Goal: Information Seeking & Learning: Find specific page/section

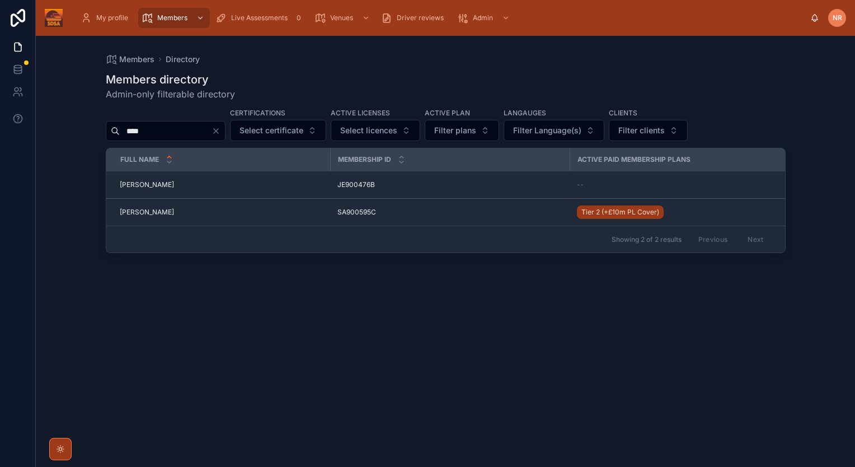
click at [220, 130] on icon "Clear" at bounding box center [215, 130] width 9 height 9
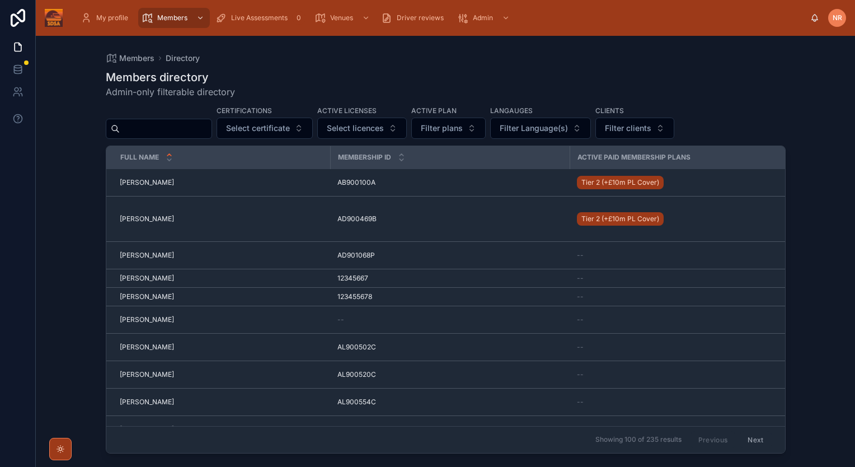
click at [166, 133] on input "text" at bounding box center [166, 129] width 92 height 16
click at [166, 126] on input "text" at bounding box center [166, 129] width 92 height 16
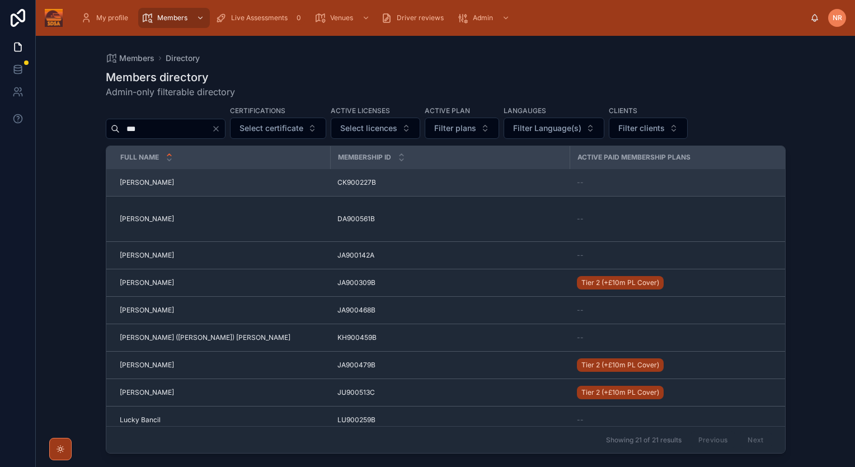
type input "**"
click at [138, 178] on span "[PERSON_NAME]" at bounding box center [147, 182] width 54 height 9
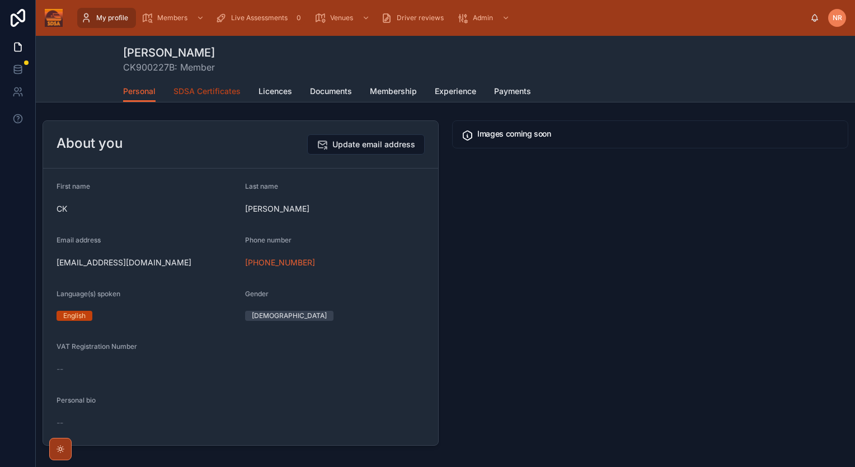
click at [201, 94] on span "SDSA Certificates" at bounding box center [206, 91] width 67 height 11
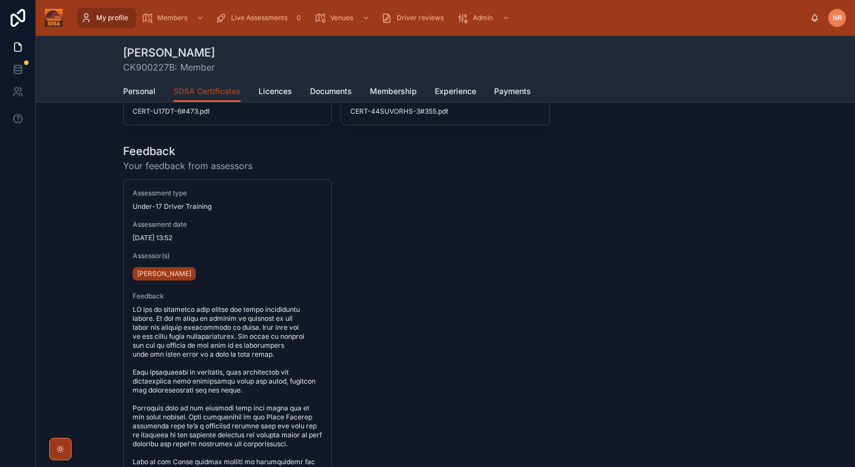
scroll to position [269, 0]
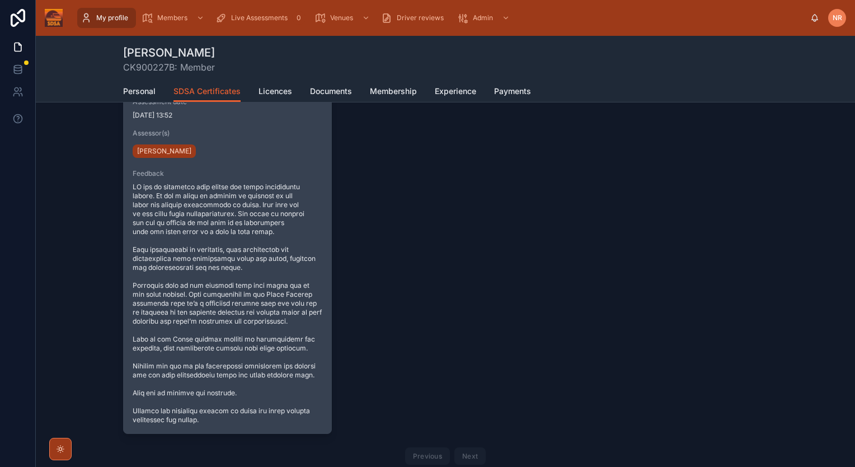
scroll to position [392, 0]
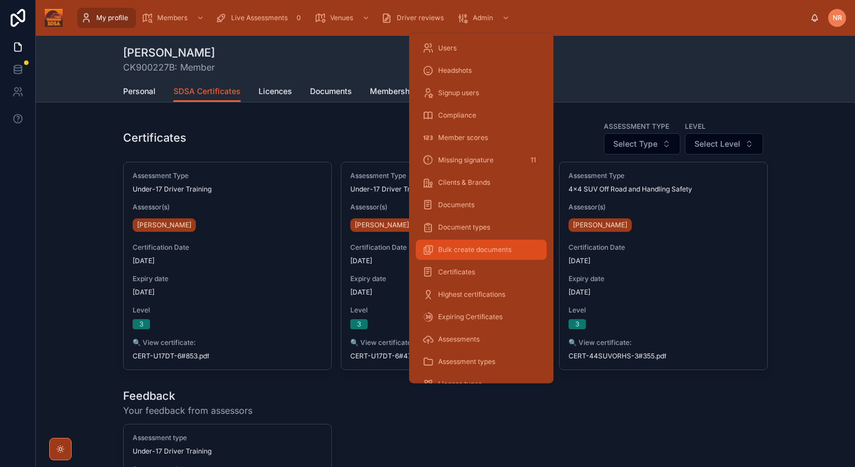
scroll to position [56, 0]
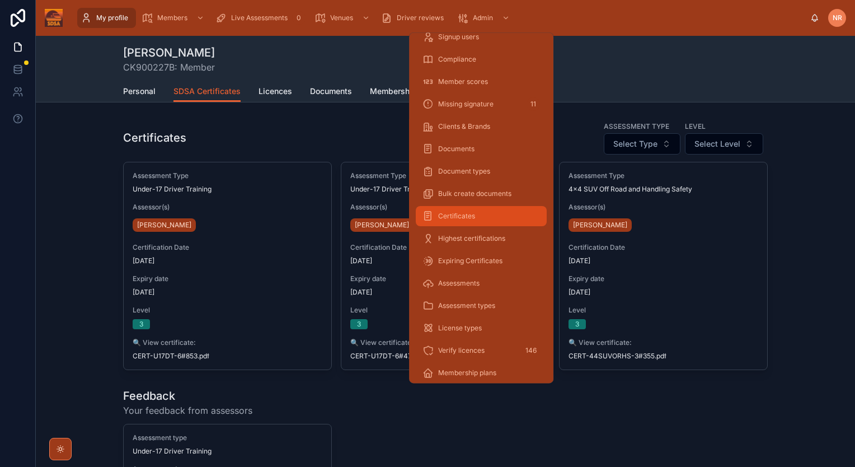
click at [491, 214] on div "Certificates" at bounding box center [480, 216] width 117 height 18
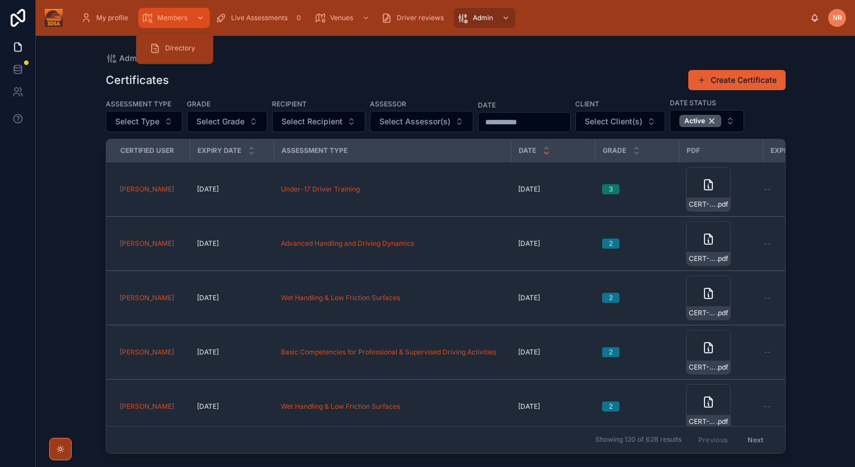
click at [175, 16] on span "Members" at bounding box center [172, 17] width 30 height 9
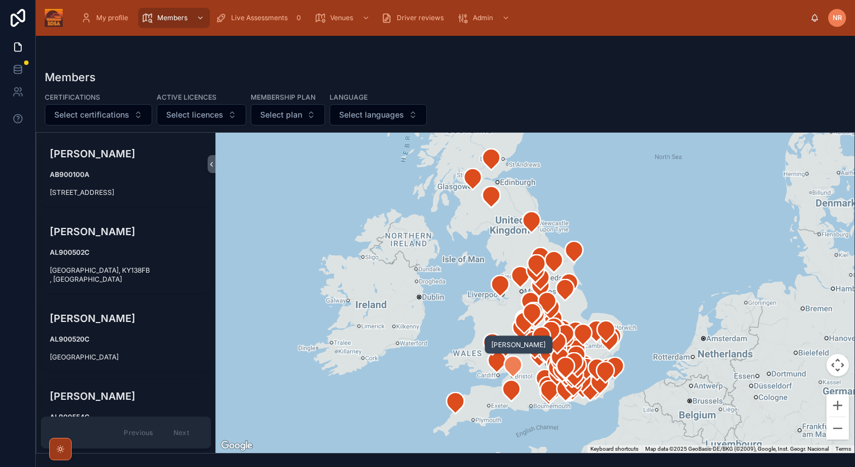
click at [517, 371] on icon at bounding box center [513, 366] width 18 height 21
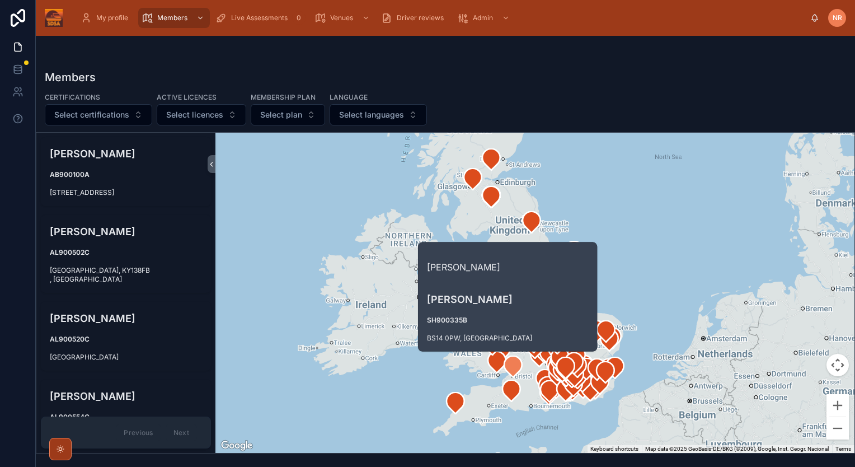
click at [472, 294] on h4 "[PERSON_NAME]" at bounding box center [507, 298] width 161 height 15
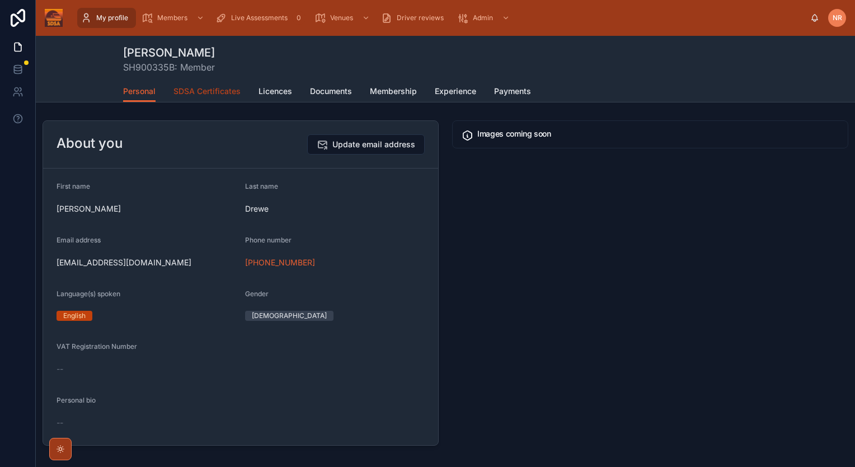
click at [215, 95] on span "SDSA Certificates" at bounding box center [206, 91] width 67 height 11
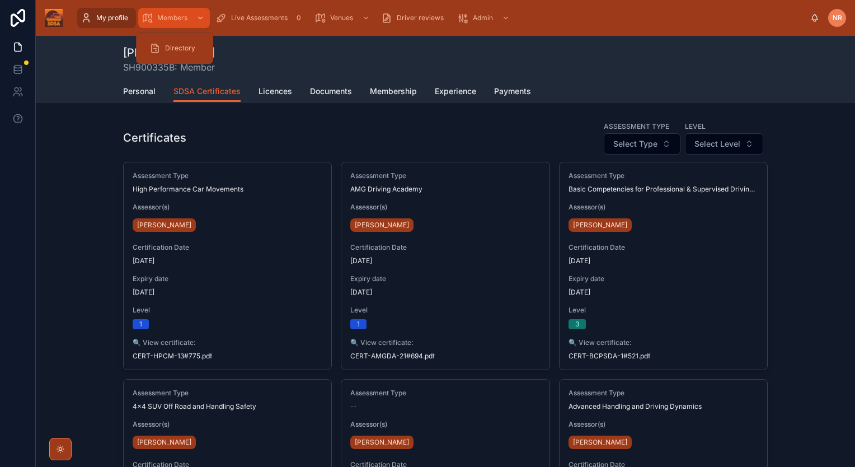
click at [166, 16] on span "Members" at bounding box center [172, 17] width 30 height 9
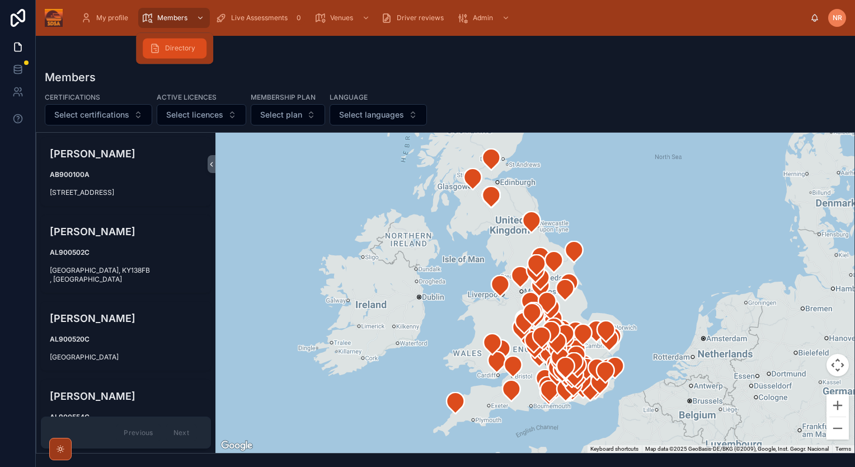
click at [177, 48] on span "Directory" at bounding box center [180, 48] width 30 height 9
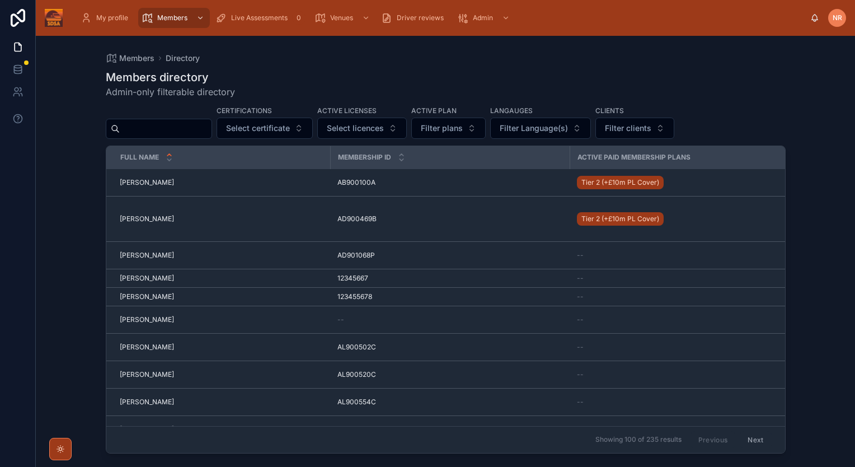
click at [172, 128] on input "text" at bounding box center [166, 129] width 92 height 16
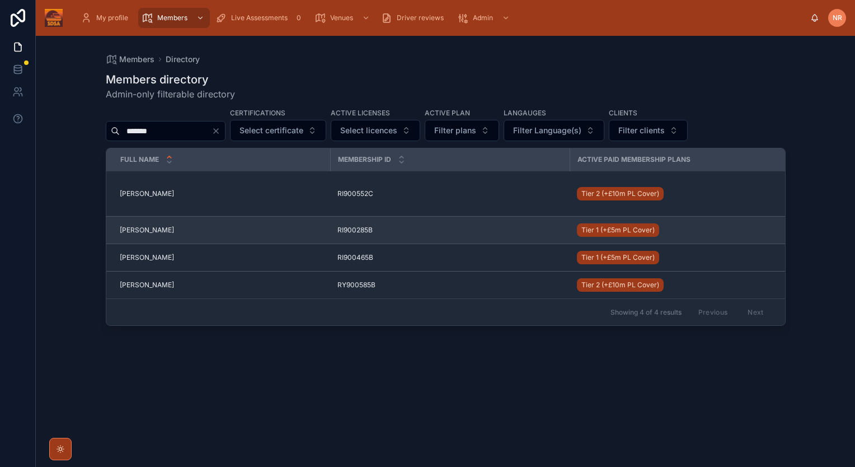
type input "*******"
click at [175, 229] on div "Richard Edwards Richard Edwards" at bounding box center [222, 229] width 204 height 9
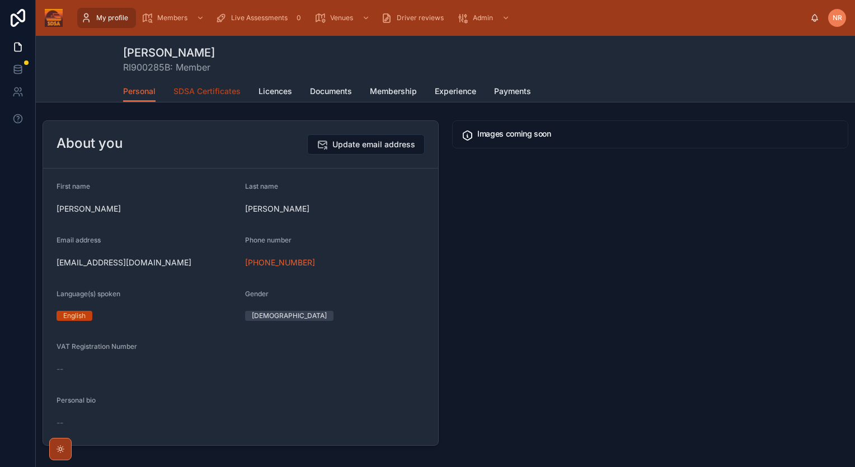
click at [210, 88] on span "SDSA Certificates" at bounding box center [206, 91] width 67 height 11
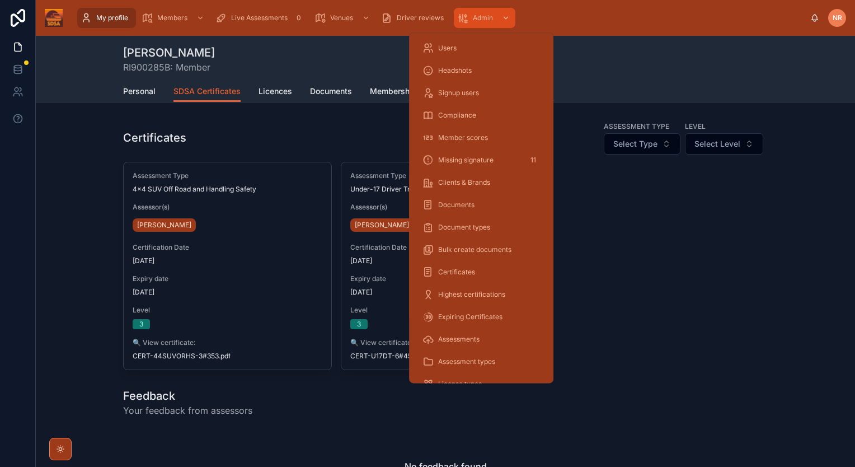
click at [498, 15] on div "scrollable content" at bounding box center [504, 18] width 15 height 18
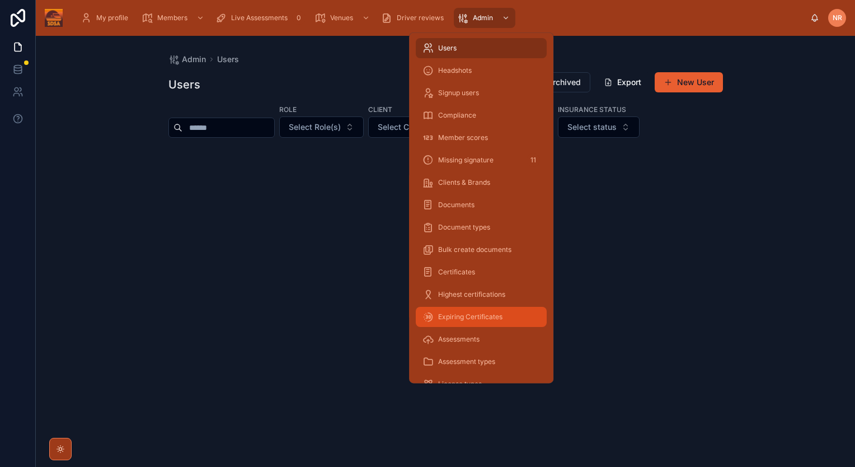
click at [494, 312] on span "Expiring Certificates" at bounding box center [470, 316] width 64 height 9
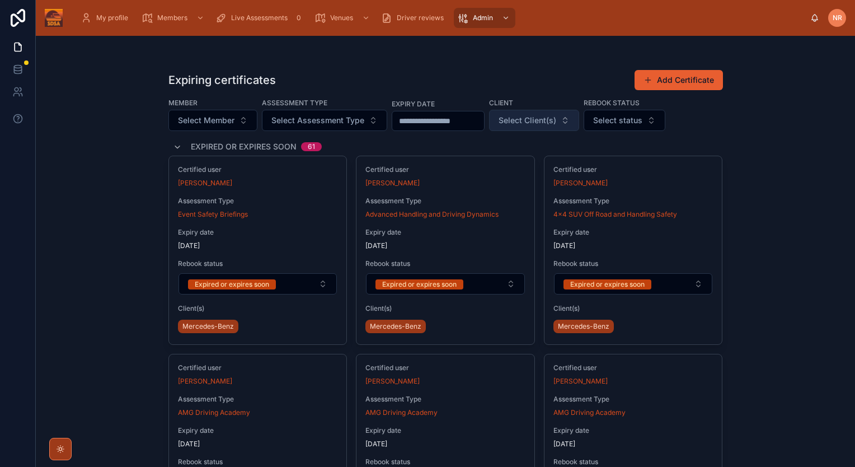
click at [555, 120] on span "Select Client(s)" at bounding box center [527, 120] width 58 height 11
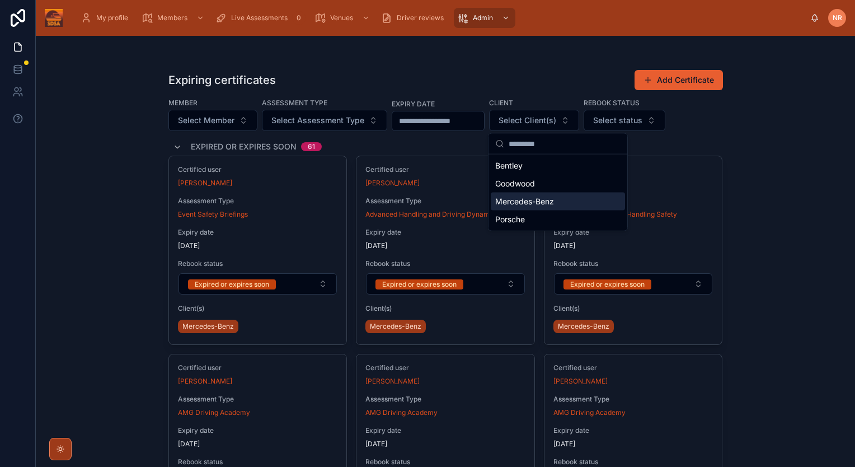
click at [537, 201] on span "Mercedes-Benz" at bounding box center [524, 201] width 59 height 11
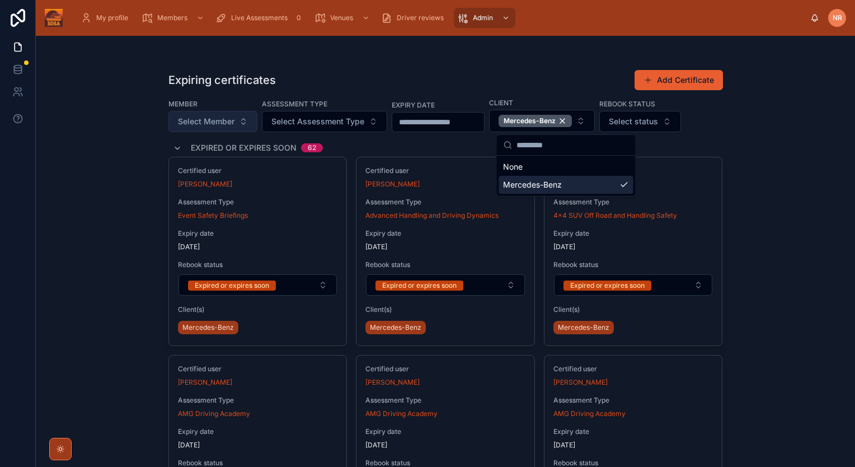
click at [209, 120] on span "Select Member" at bounding box center [206, 121] width 57 height 11
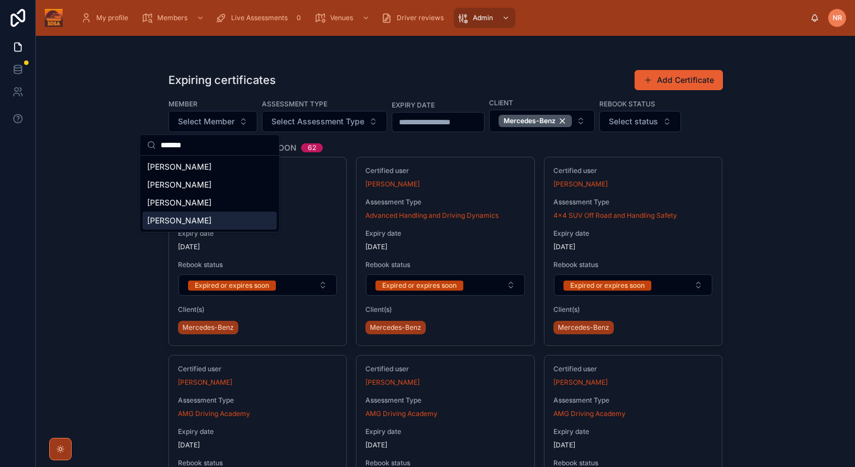
type input "*******"
click at [194, 221] on span "[PERSON_NAME]" at bounding box center [179, 220] width 64 height 11
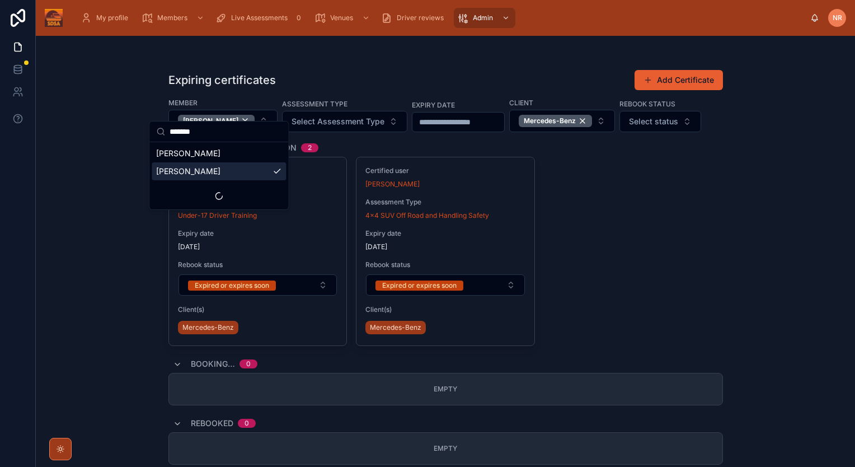
scroll to position [56, 0]
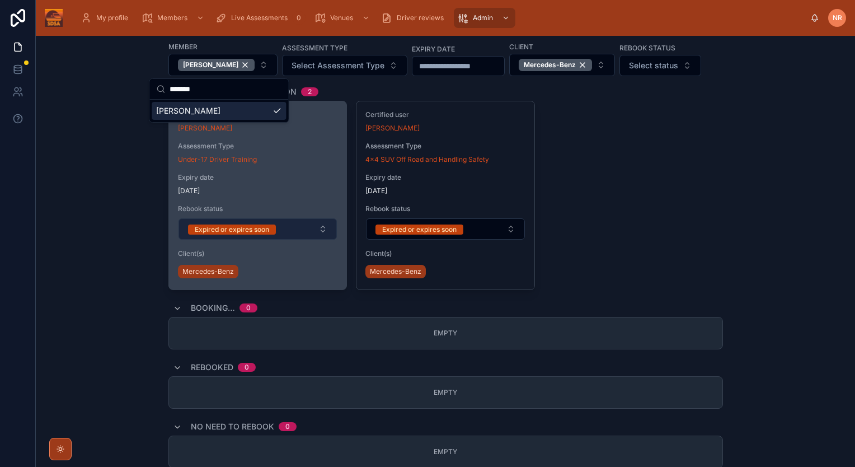
click at [321, 239] on button "Expired or expires soon" at bounding box center [257, 228] width 159 height 21
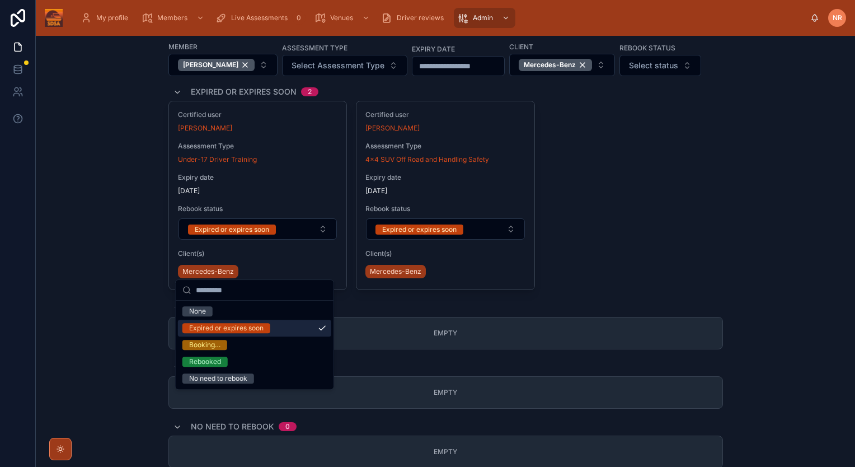
click at [648, 236] on div "Certified user Richard Edwards Assessment Type Under-17 Driver Training Expiry …" at bounding box center [445, 195] width 554 height 189
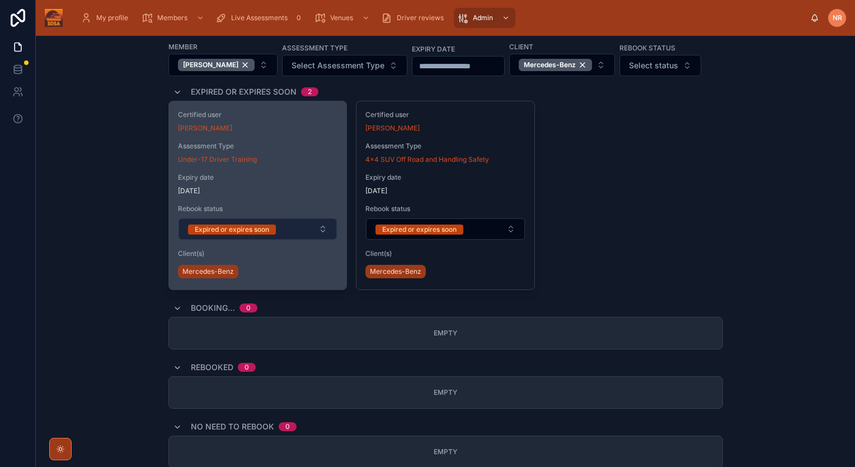
click at [321, 239] on button "Expired or expires soon" at bounding box center [257, 228] width 159 height 21
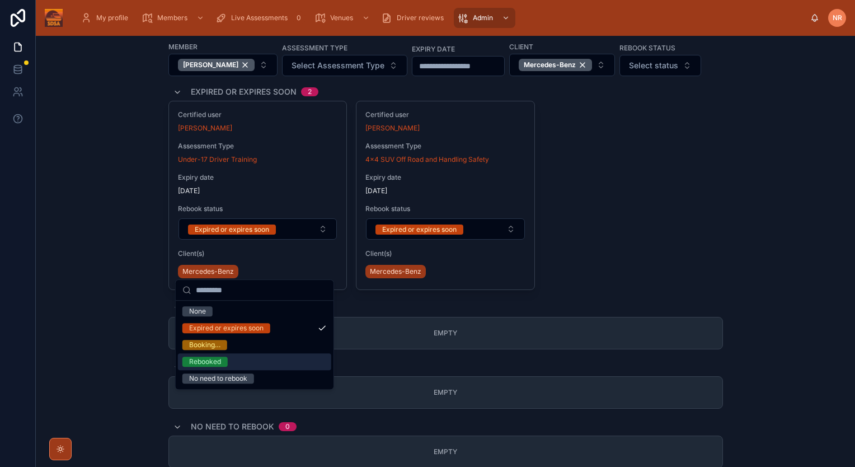
click at [220, 360] on div "Rebooked" at bounding box center [205, 361] width 32 height 10
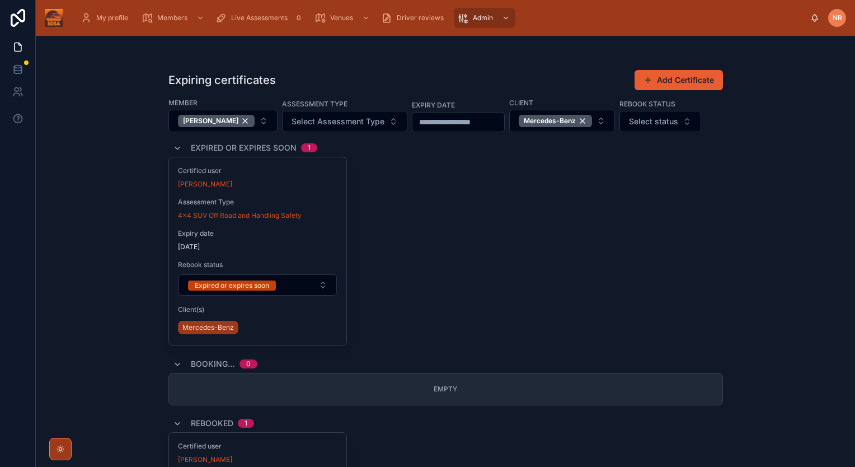
scroll to position [0, 0]
click at [241, 117] on div "[PERSON_NAME]" at bounding box center [216, 121] width 77 height 12
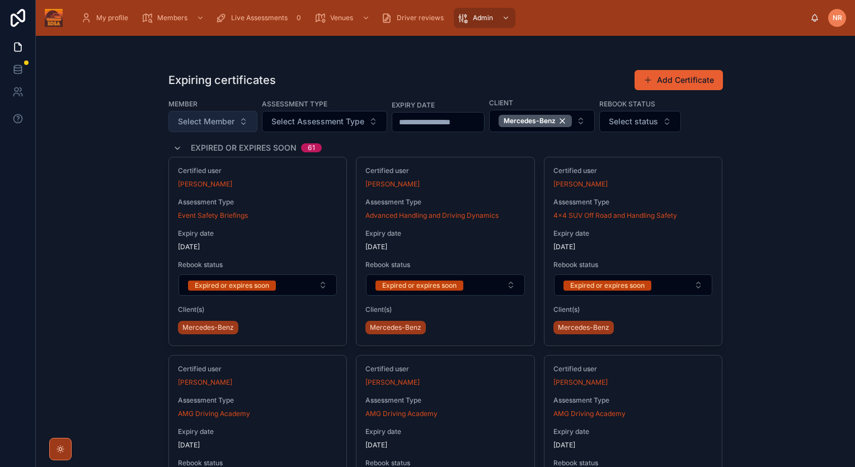
click at [242, 119] on button "Select Member" at bounding box center [212, 121] width 89 height 21
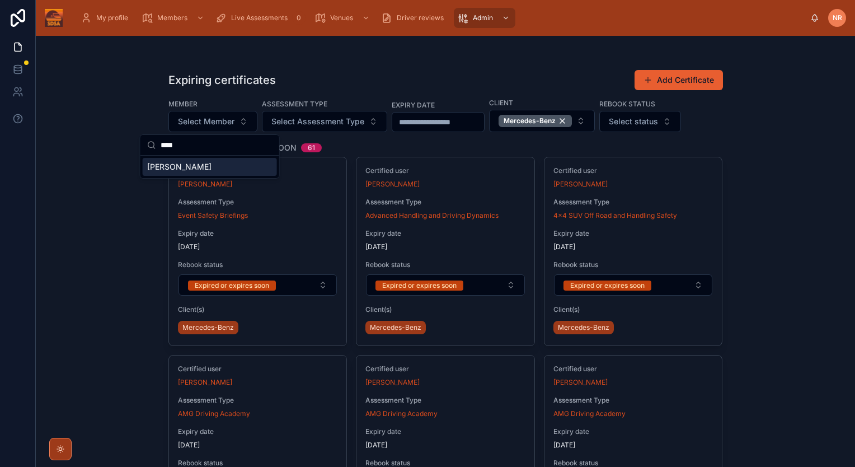
type input "****"
click at [178, 168] on span "[PERSON_NAME]" at bounding box center [179, 166] width 64 height 11
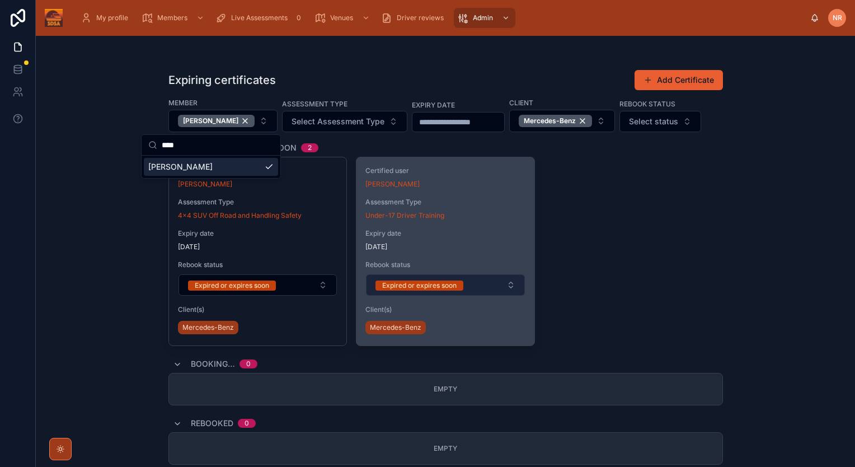
click at [470, 282] on button "Expired or expires soon" at bounding box center [445, 284] width 159 height 21
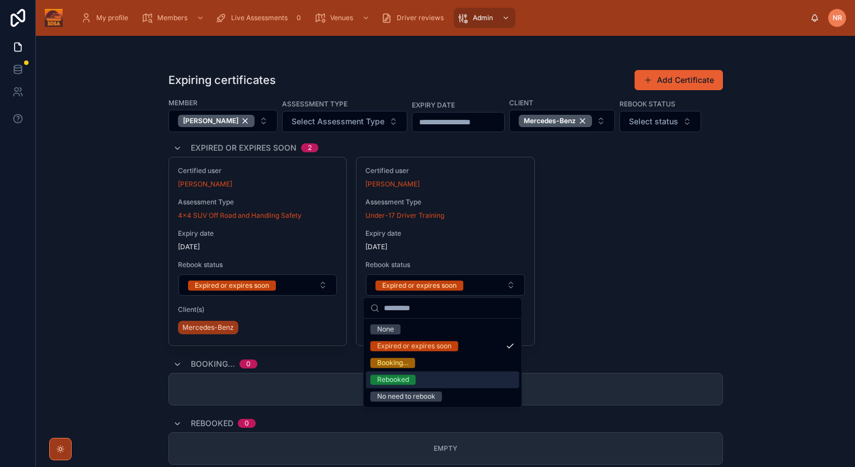
click at [404, 379] on div "Rebooked" at bounding box center [393, 379] width 32 height 10
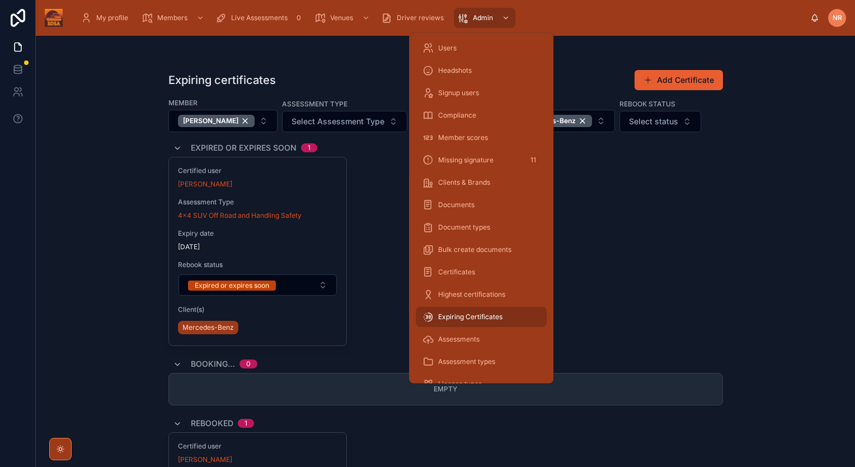
click at [463, 317] on span "Expiring Certificates" at bounding box center [470, 316] width 64 height 9
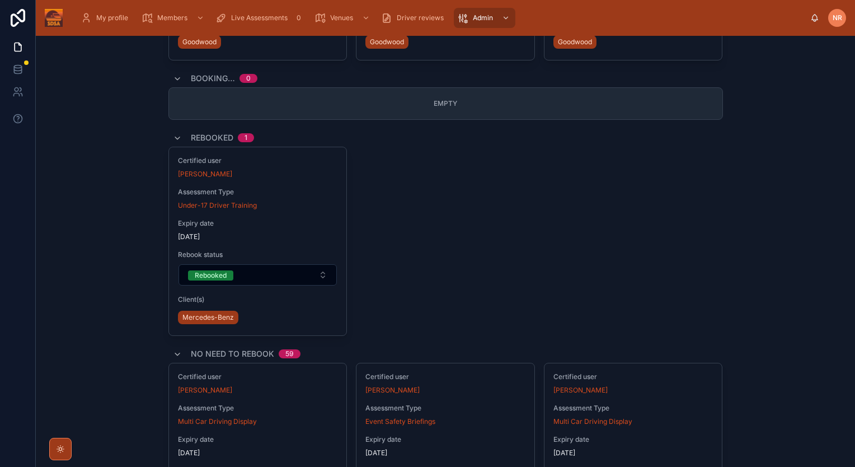
scroll to position [4001, 0]
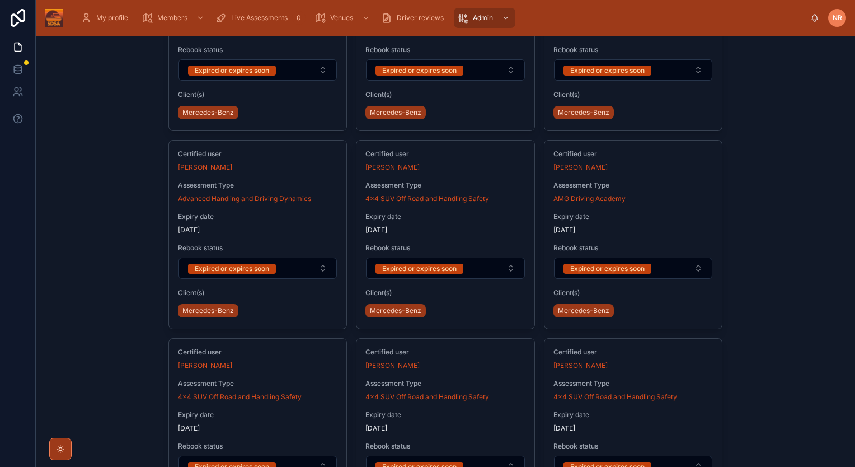
scroll to position [3189, 0]
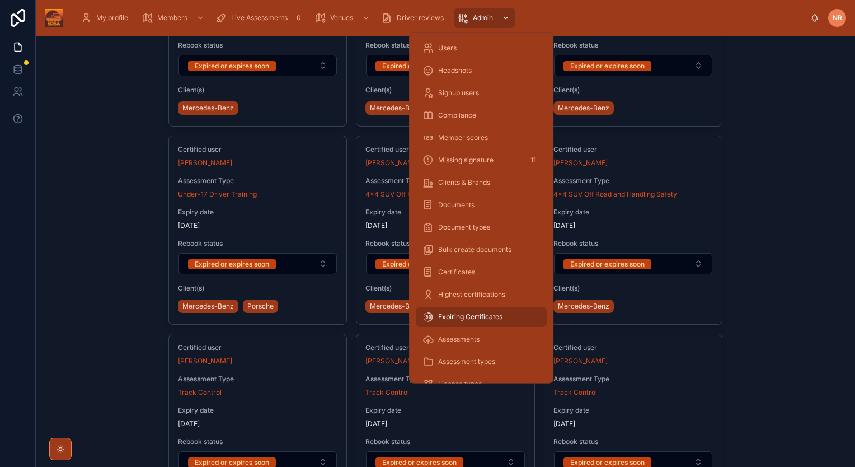
click at [499, 17] on div "scrollable content" at bounding box center [504, 18] width 15 height 18
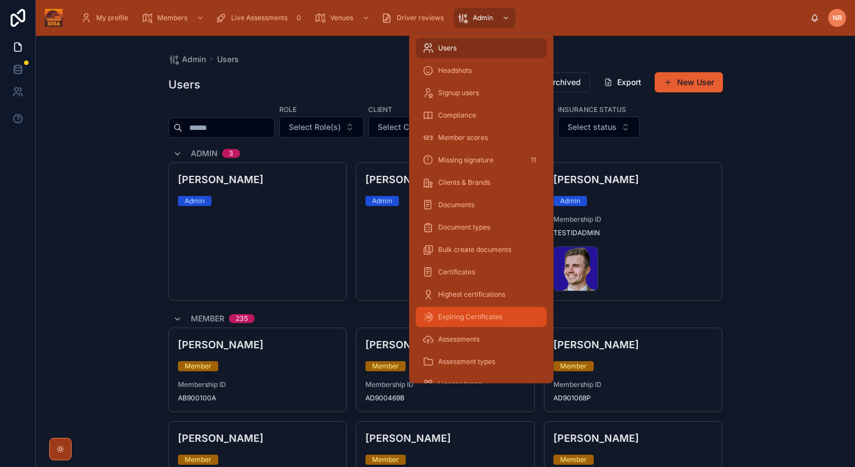
click at [464, 318] on span "Expiring Certificates" at bounding box center [470, 316] width 64 height 9
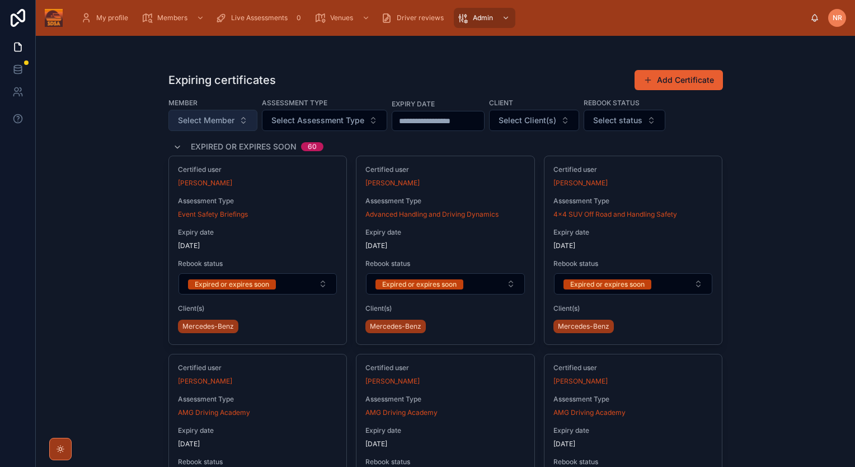
click at [237, 120] on button "Select Member" at bounding box center [212, 120] width 89 height 21
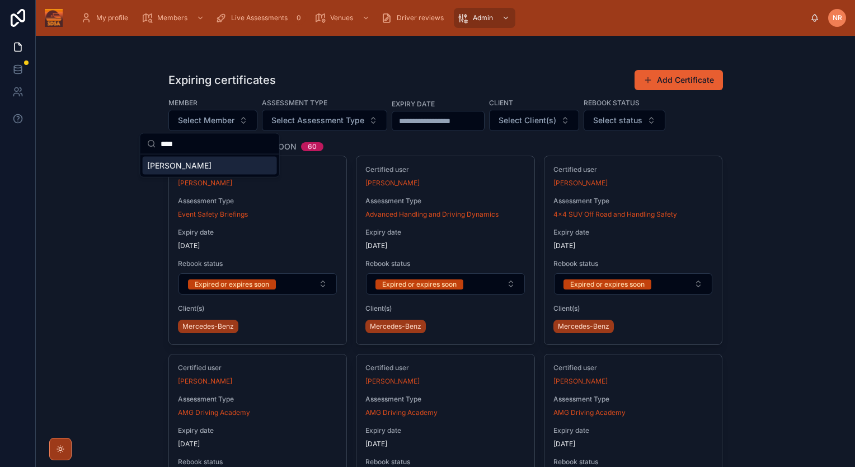
type input "****"
click at [191, 167] on div "[PERSON_NAME]" at bounding box center [210, 166] width 134 height 18
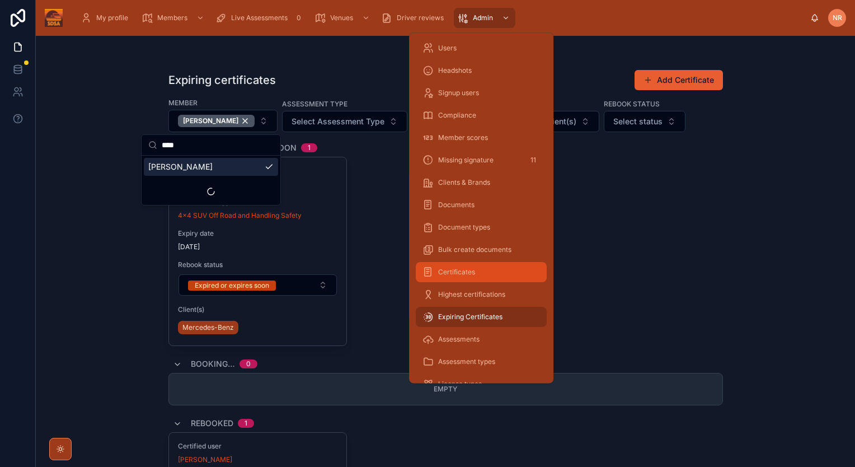
click at [512, 270] on div "Certificates" at bounding box center [480, 272] width 117 height 18
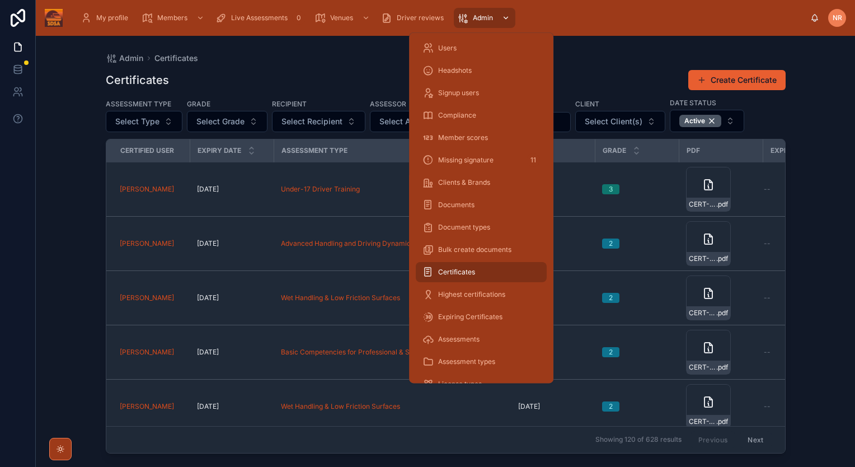
click at [500, 20] on div "scrollable content" at bounding box center [504, 18] width 15 height 18
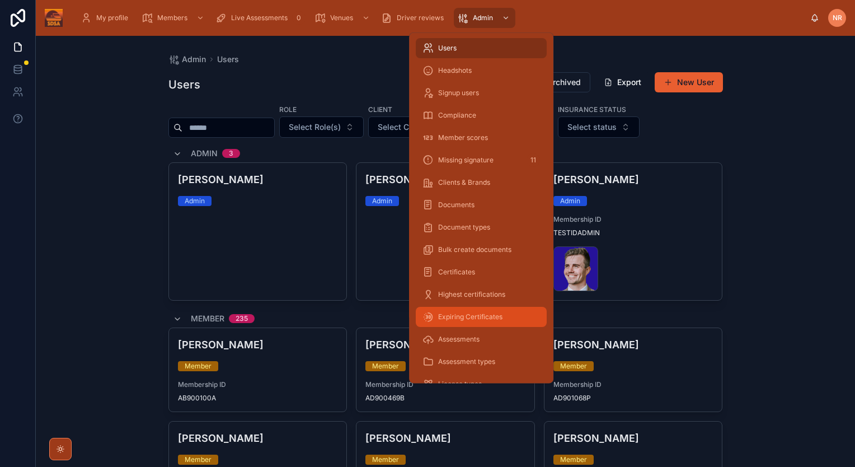
click at [474, 317] on span "Expiring Certificates" at bounding box center [470, 316] width 64 height 9
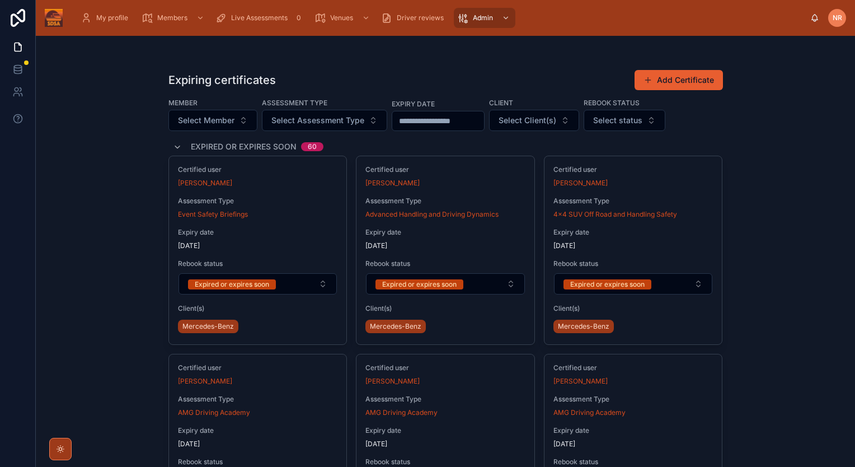
click at [811, 189] on div "Expiring certificates Add Certificate Member Select Member Assessment Type Sele…" at bounding box center [445, 251] width 819 height 431
click at [579, 121] on button "Select Client(s)" at bounding box center [534, 120] width 90 height 21
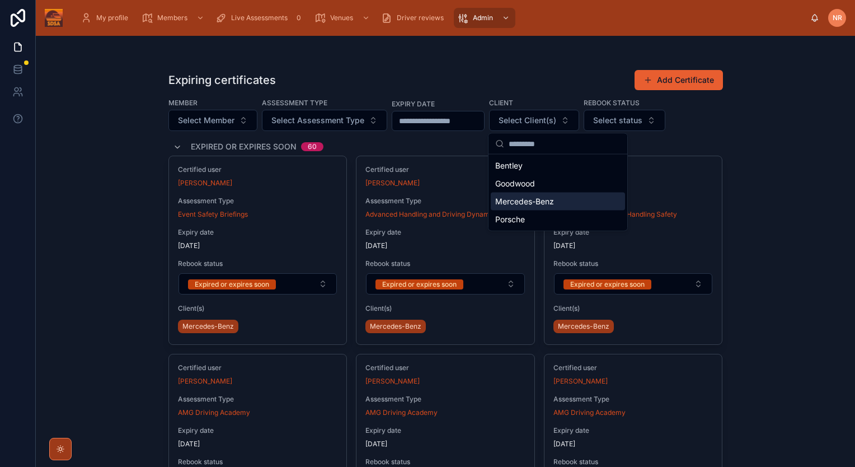
drag, startPoint x: 530, startPoint y: 199, endPoint x: 574, endPoint y: 209, distance: 44.9
click at [530, 198] on span "Mercedes-Benz" at bounding box center [524, 201] width 59 height 11
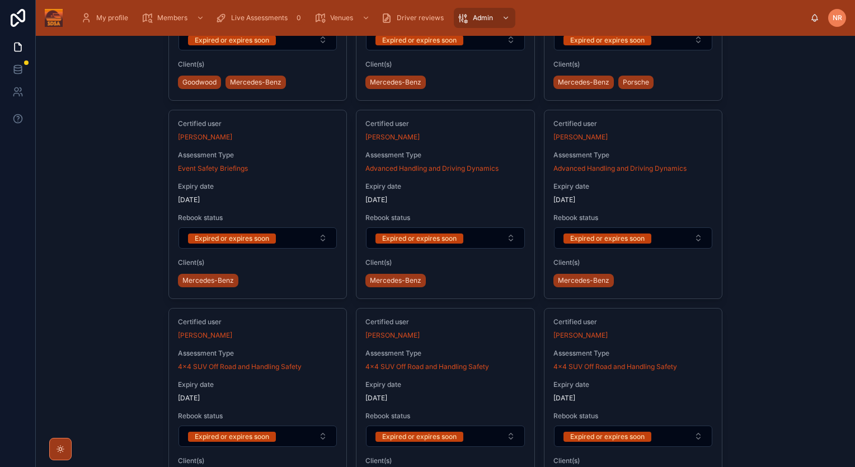
scroll to position [503, 0]
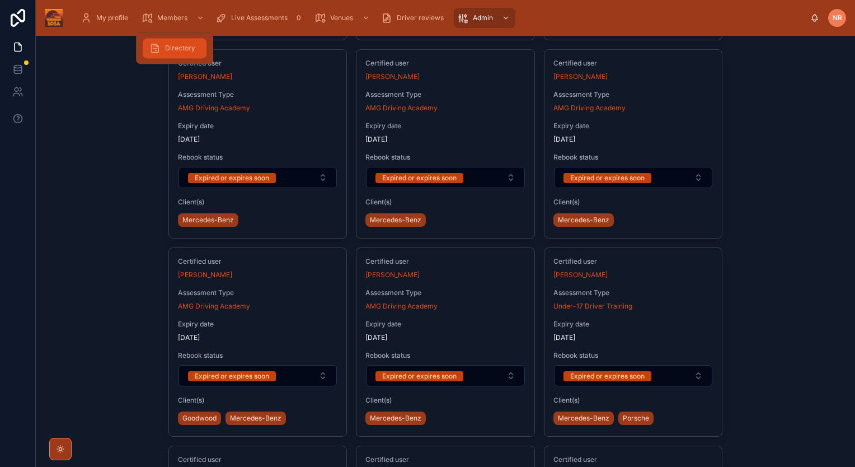
click at [179, 46] on span "Directory" at bounding box center [180, 48] width 30 height 9
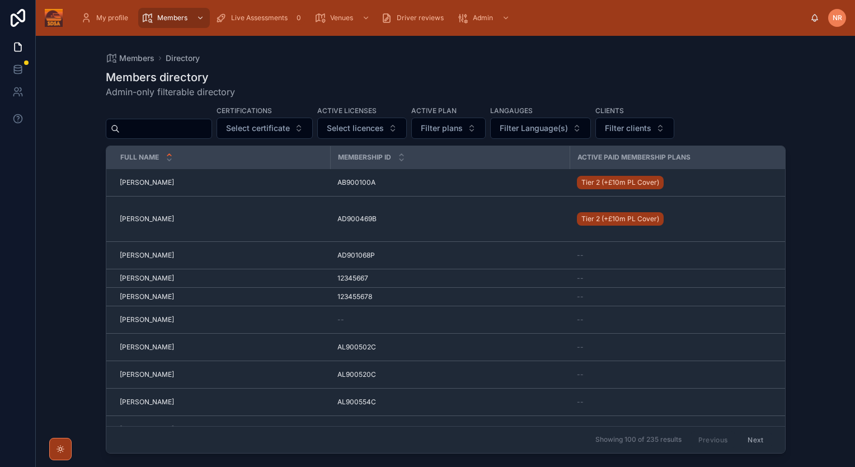
click at [145, 126] on input "text" at bounding box center [166, 129] width 92 height 16
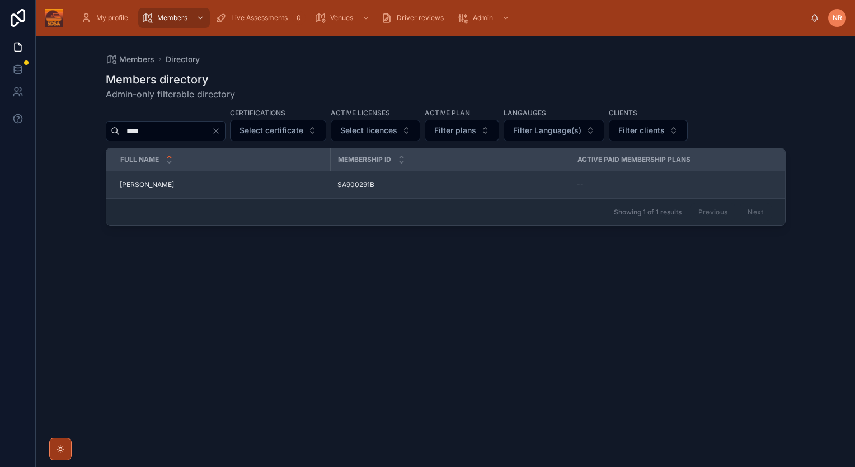
type input "****"
click at [131, 180] on span "[PERSON_NAME]" at bounding box center [147, 184] width 54 height 9
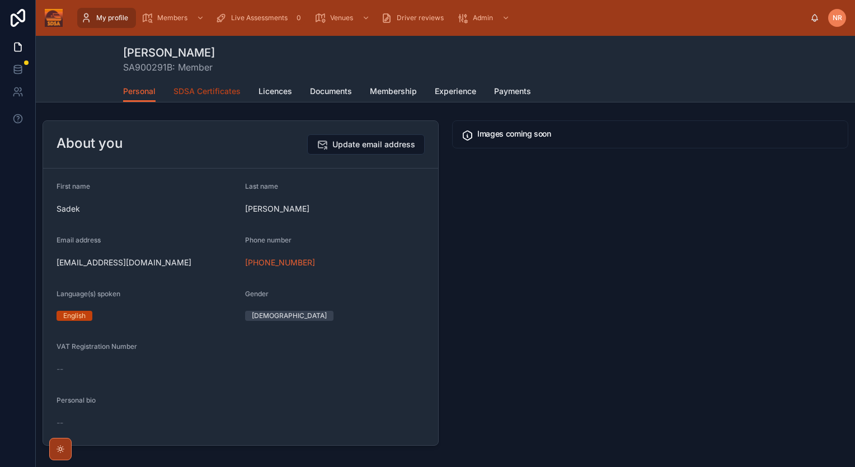
click at [222, 92] on span "SDSA Certificates" at bounding box center [206, 91] width 67 height 11
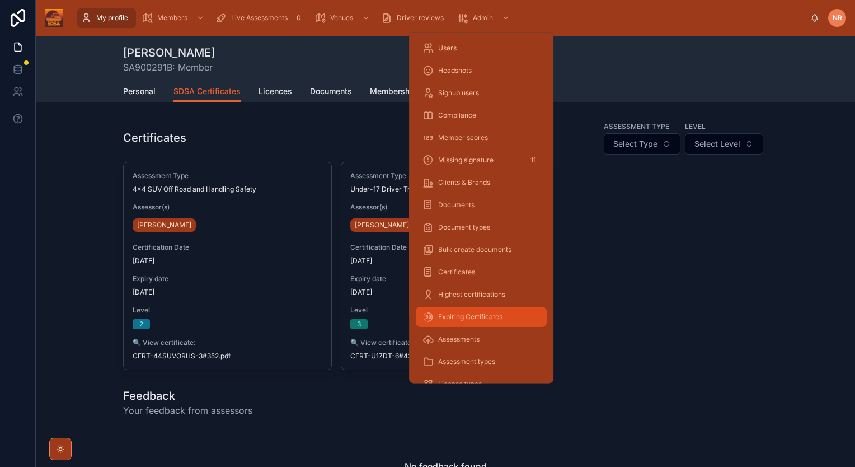
click at [490, 317] on span "Expiring Certificates" at bounding box center [470, 316] width 64 height 9
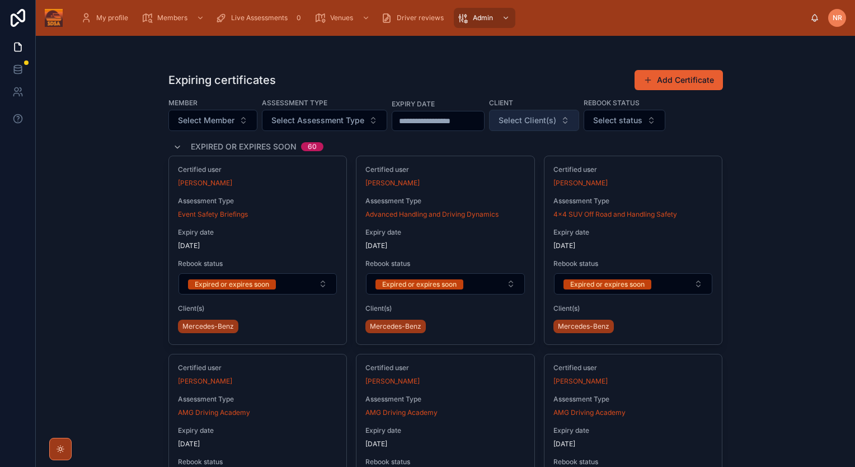
click at [579, 119] on button "Select Client(s)" at bounding box center [534, 120] width 90 height 21
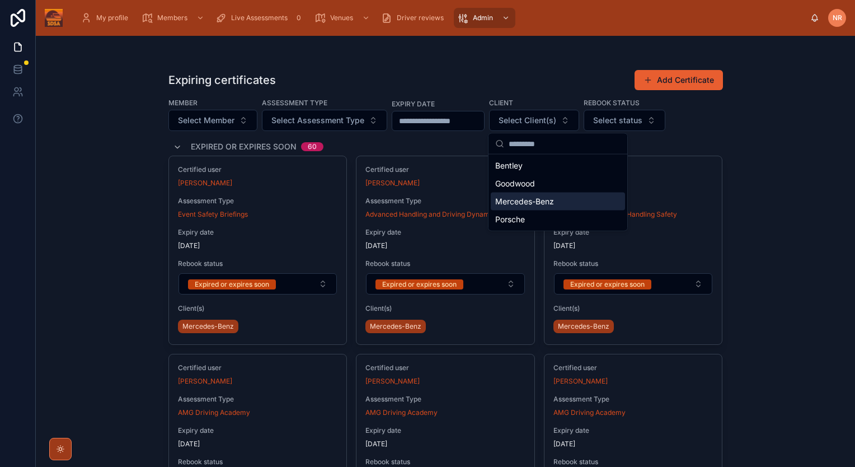
click at [526, 201] on span "Mercedes-Benz" at bounding box center [524, 201] width 59 height 11
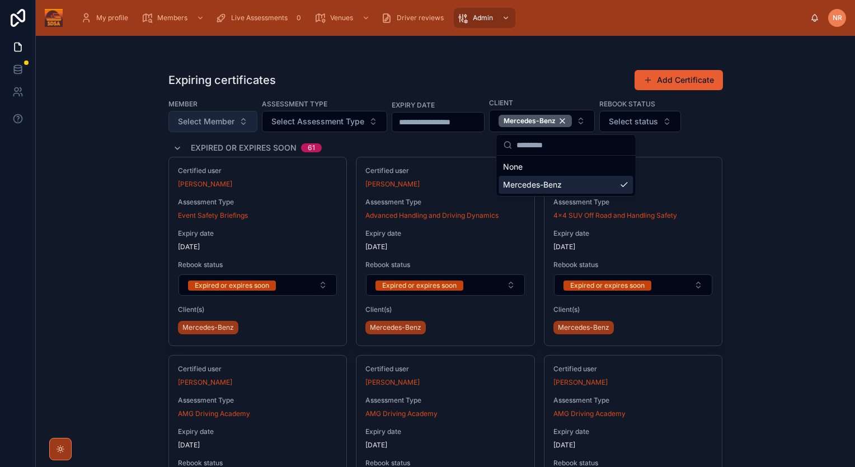
click at [191, 121] on span "Select Member" at bounding box center [206, 121] width 57 height 11
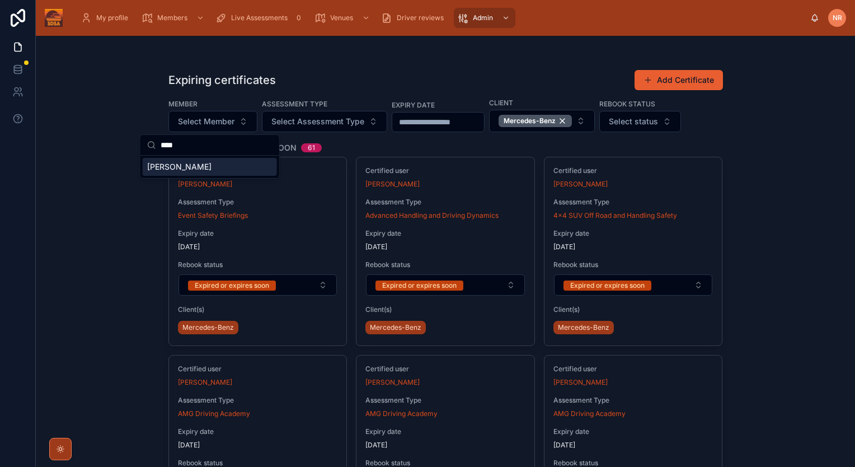
type input "****"
click at [208, 165] on div "[PERSON_NAME]" at bounding box center [210, 167] width 134 height 18
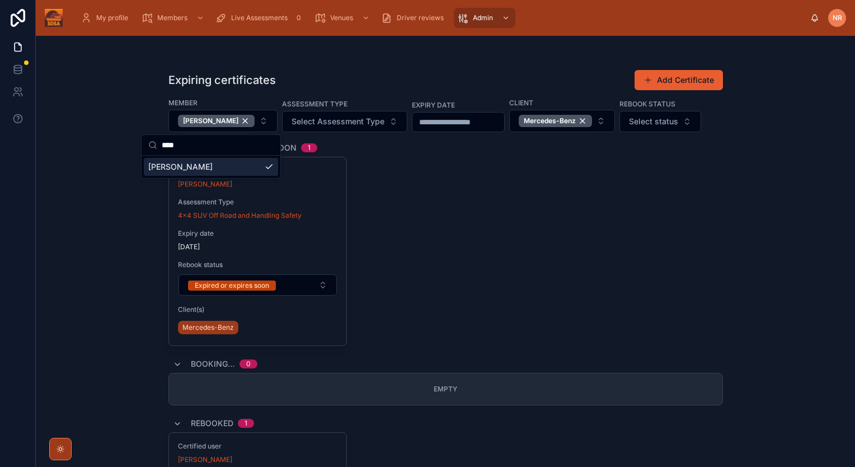
click at [91, 254] on div "Expiring certificates Add Certificate Member Sadek Miah Assessment Type Select …" at bounding box center [445, 251] width 819 height 431
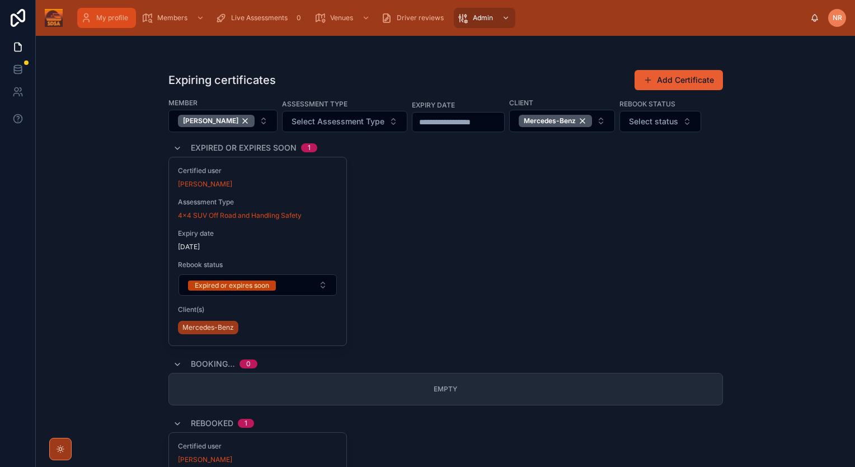
click at [94, 17] on div "My profile" at bounding box center [107, 18] width 52 height 18
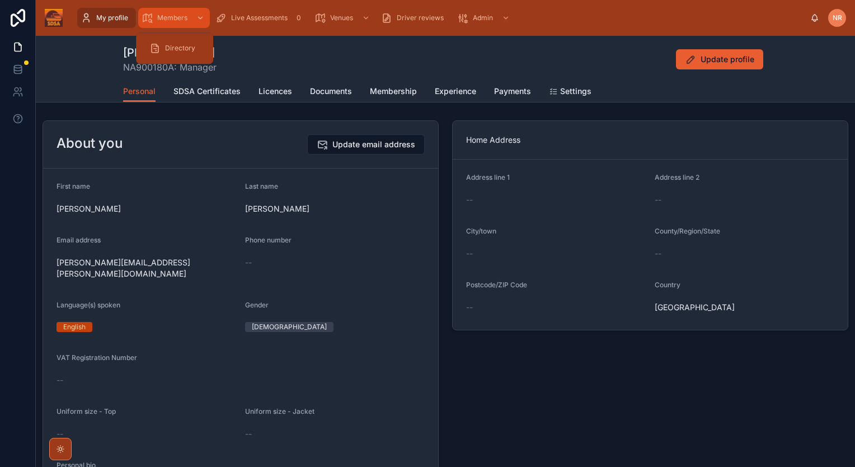
click at [168, 13] on span "Members" at bounding box center [172, 17] width 30 height 9
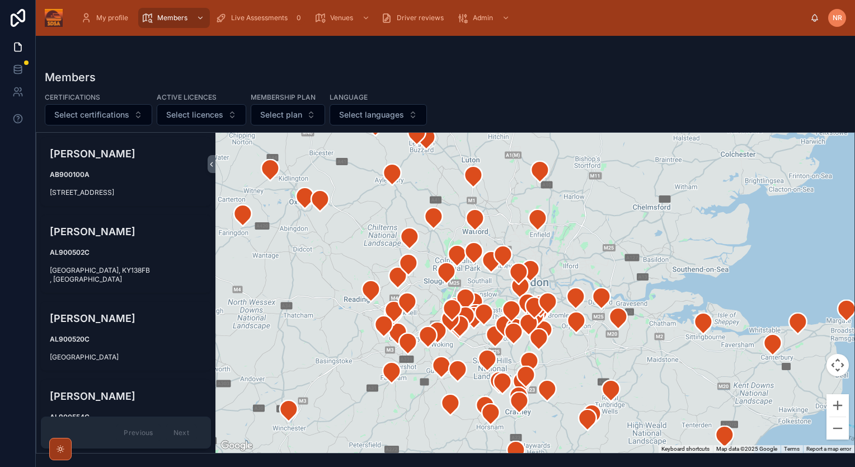
drag, startPoint x: 526, startPoint y: 292, endPoint x: 571, endPoint y: 273, distance: 48.1
click at [571, 273] on div at bounding box center [534, 293] width 639 height 320
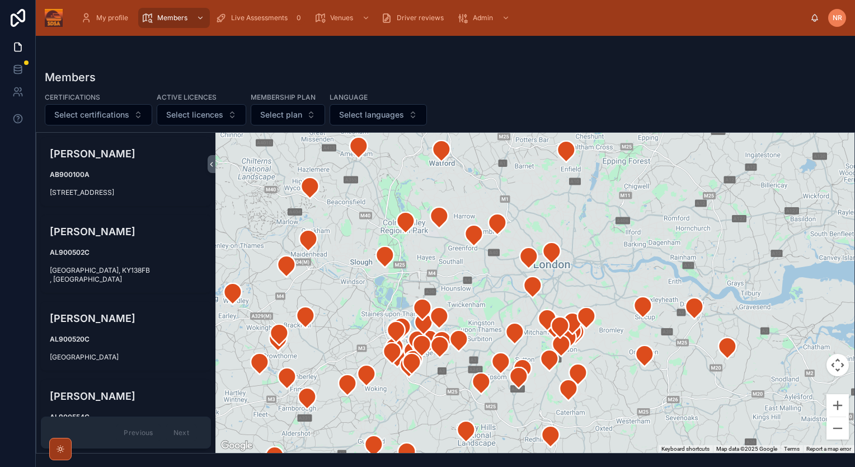
drag, startPoint x: 501, startPoint y: 270, endPoint x: 568, endPoint y: 245, distance: 71.5
click at [568, 245] on div at bounding box center [534, 293] width 639 height 320
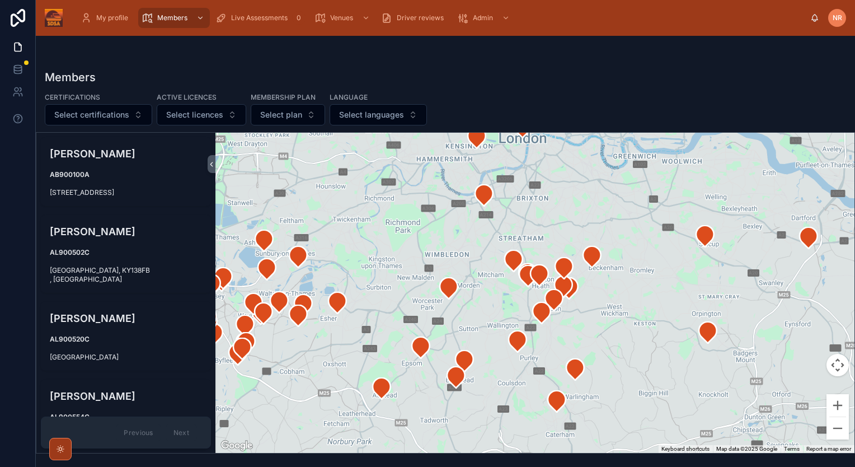
drag, startPoint x: 545, startPoint y: 312, endPoint x: 539, endPoint y: 183, distance: 129.3
click at [539, 183] on div at bounding box center [534, 293] width 639 height 320
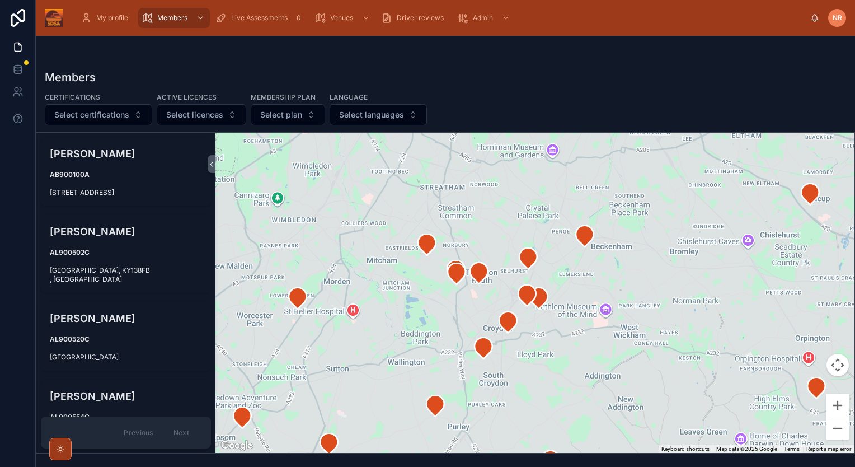
click at [839, 14] on span "NR" at bounding box center [837, 17] width 10 height 9
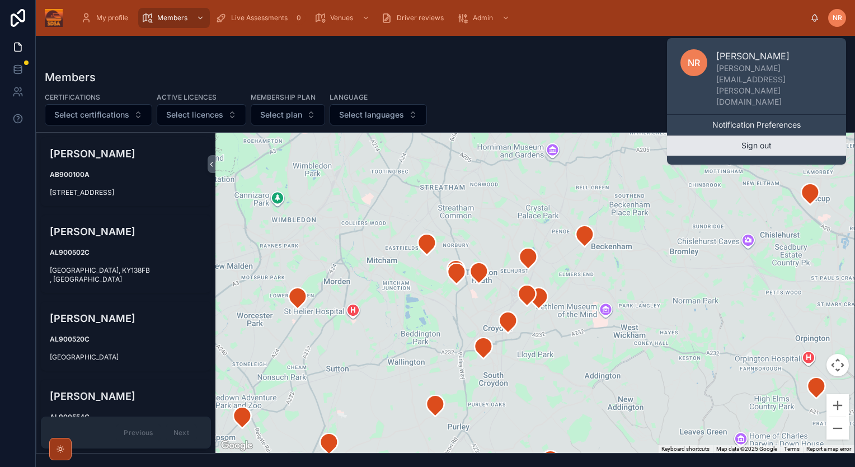
click at [768, 135] on button "Sign out" at bounding box center [756, 145] width 179 height 20
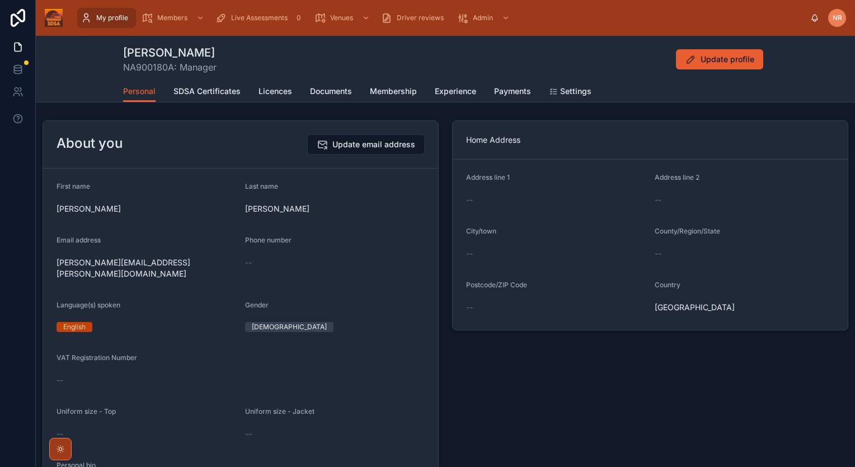
click at [112, 10] on div "My profile" at bounding box center [107, 18] width 52 height 18
click at [170, 8] on link "Members" at bounding box center [174, 18] width 72 height 20
